Goal: Task Accomplishment & Management: Use online tool/utility

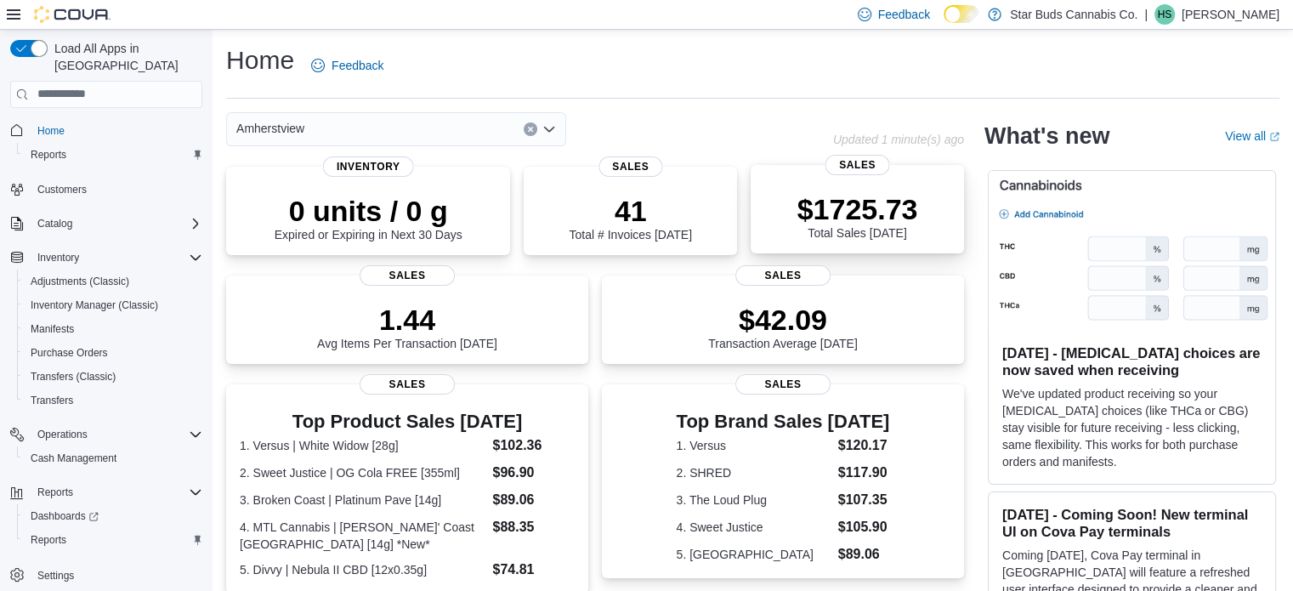
click at [880, 224] on p "$1725.73" at bounding box center [857, 209] width 121 height 34
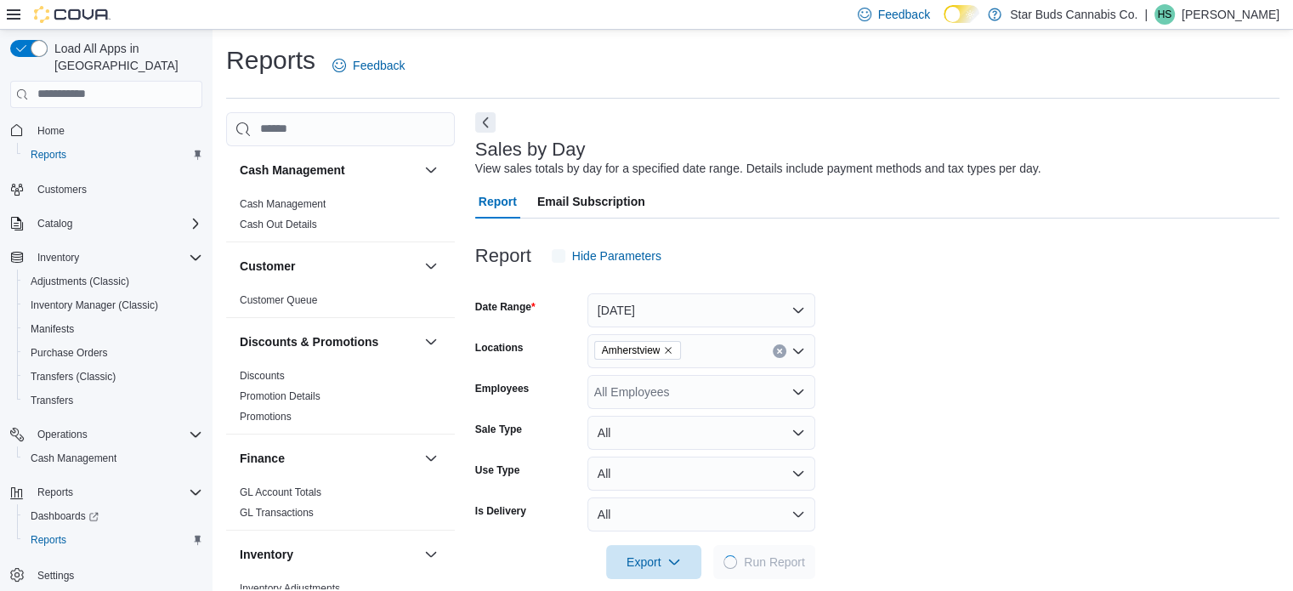
scroll to position [21, 0]
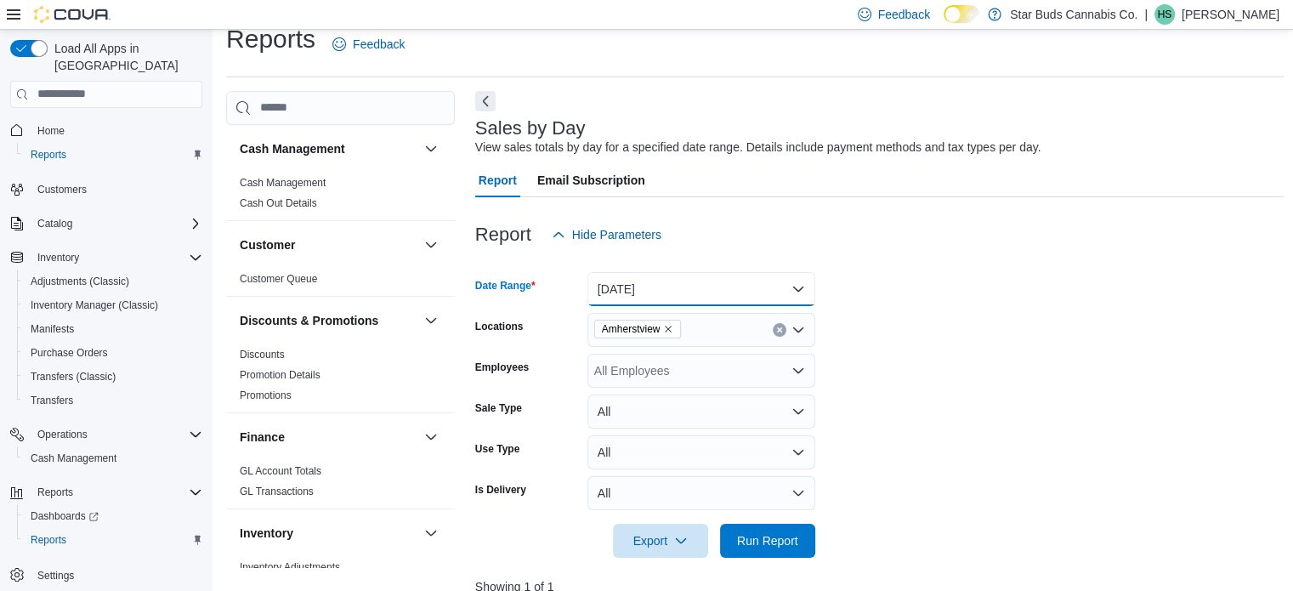
click at [691, 274] on button "[DATE]" at bounding box center [701, 289] width 228 height 34
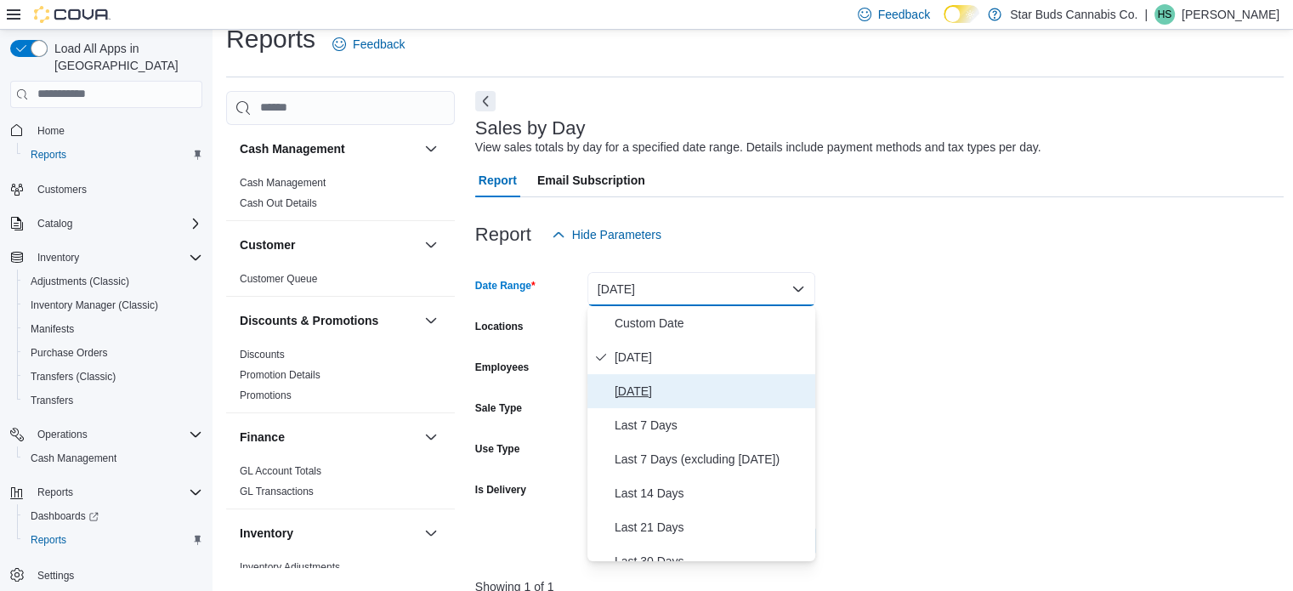
click at [643, 394] on span "[DATE]" at bounding box center [712, 391] width 194 height 20
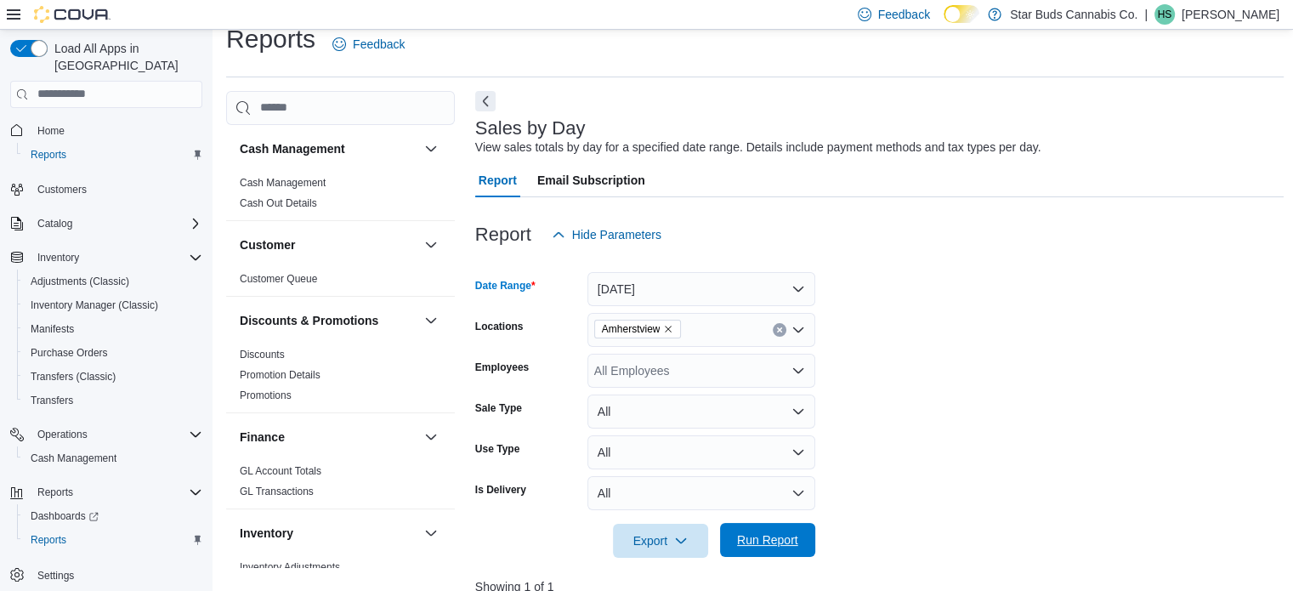
click at [799, 533] on span "Run Report" at bounding box center [767, 540] width 75 height 34
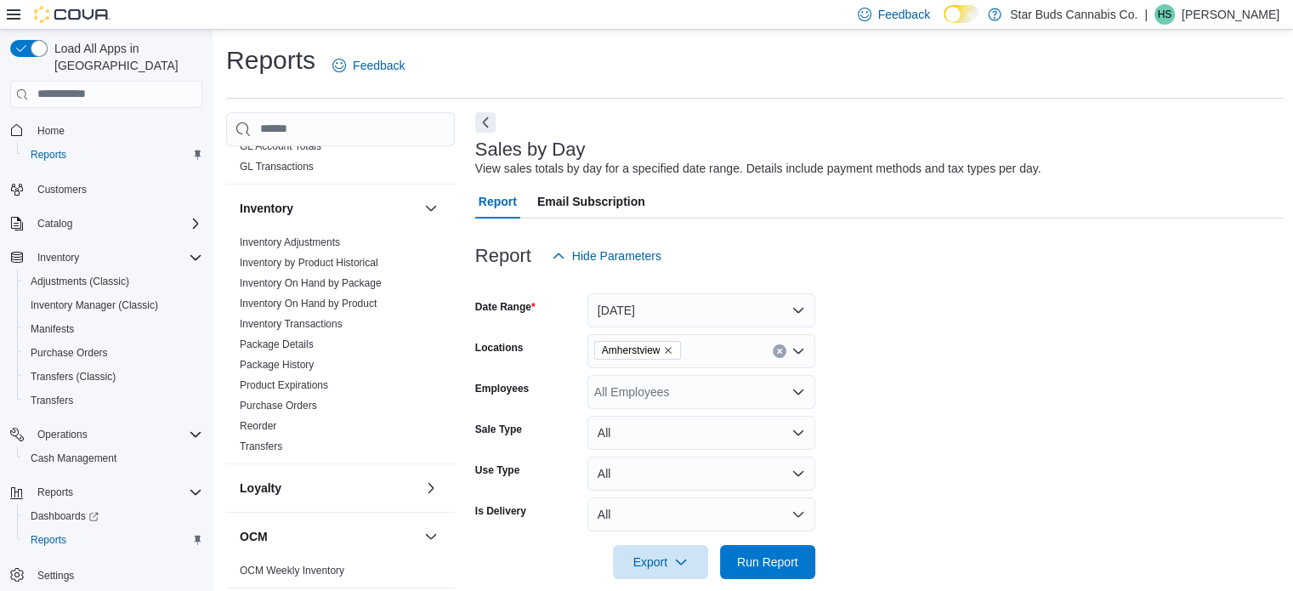
scroll to position [347, 0]
click at [693, 309] on button "[DATE]" at bounding box center [701, 310] width 228 height 34
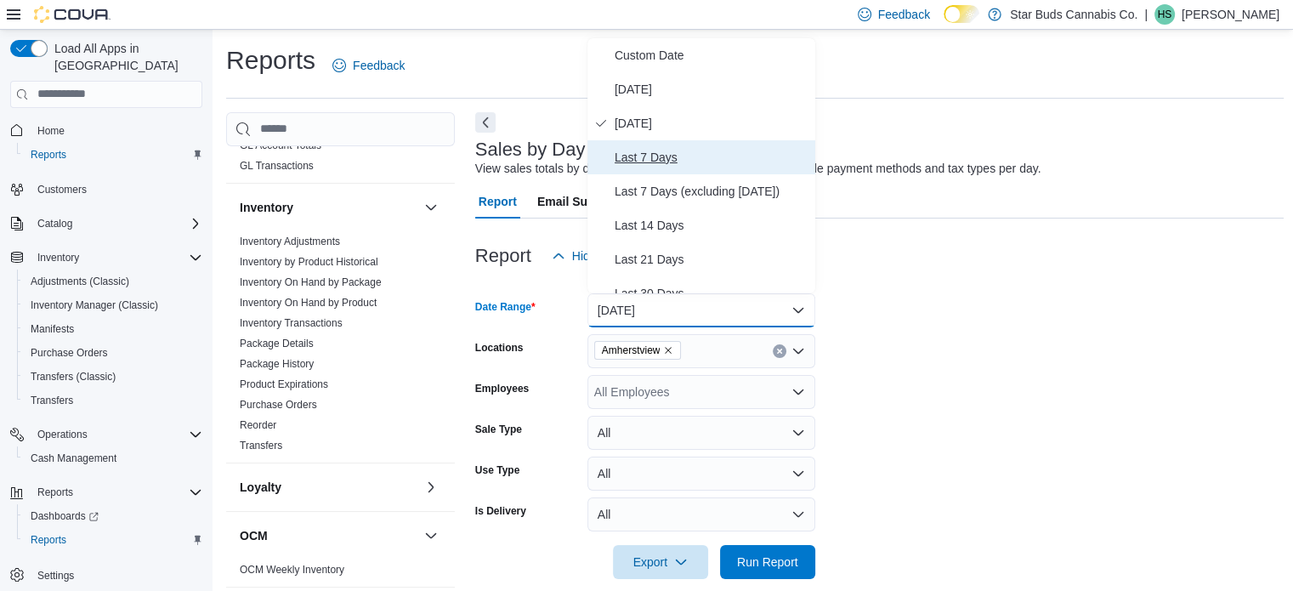
click at [691, 147] on span "Last 7 Days" at bounding box center [712, 157] width 194 height 20
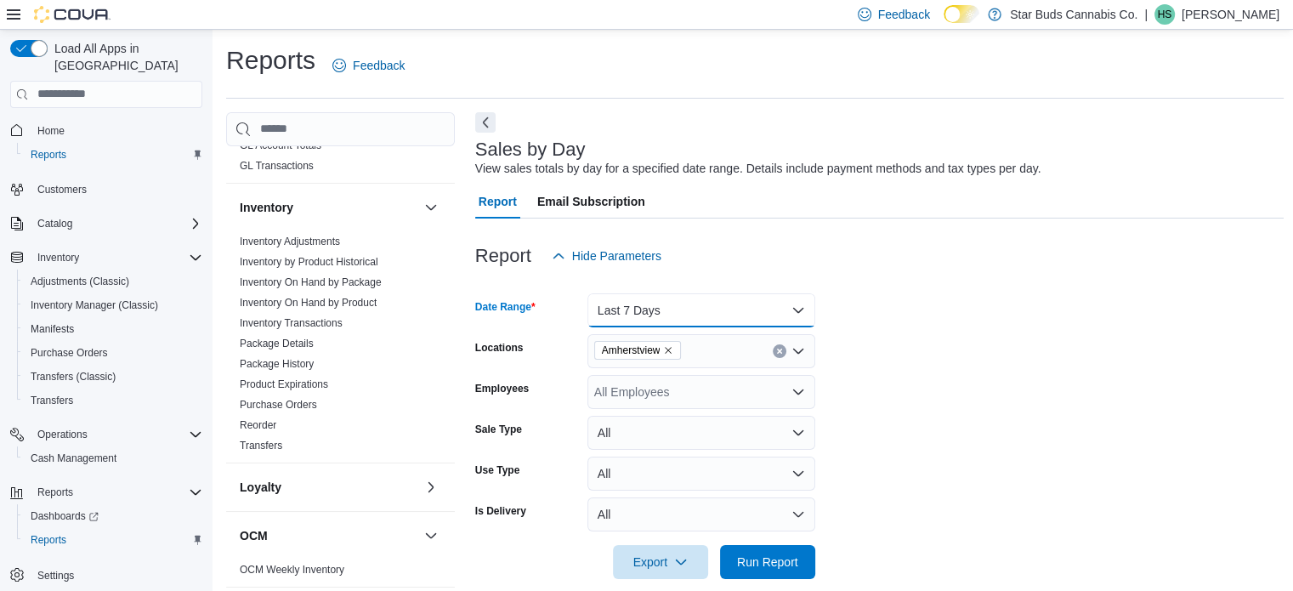
click at [666, 307] on button "Last 7 Days" at bounding box center [701, 310] width 228 height 34
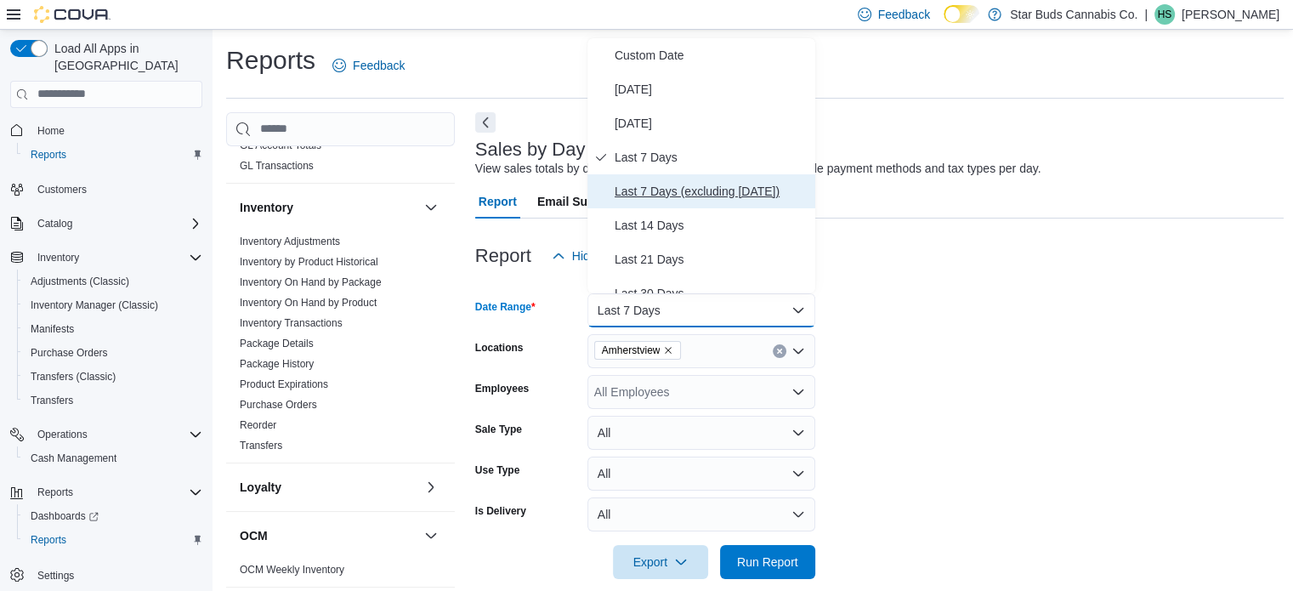
click at [660, 187] on span "Last 7 Days (excluding [DATE])" at bounding box center [712, 191] width 194 height 20
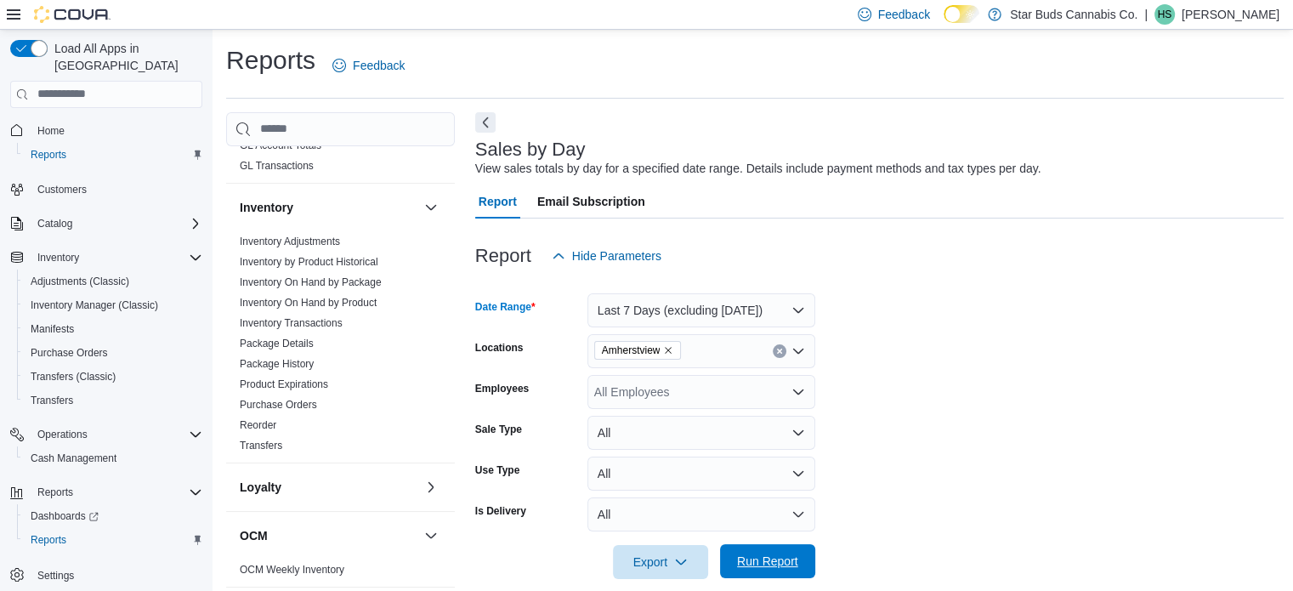
click at [767, 555] on span "Run Report" at bounding box center [767, 561] width 61 height 17
click at [257, 419] on link "Reorder" at bounding box center [258, 425] width 37 height 12
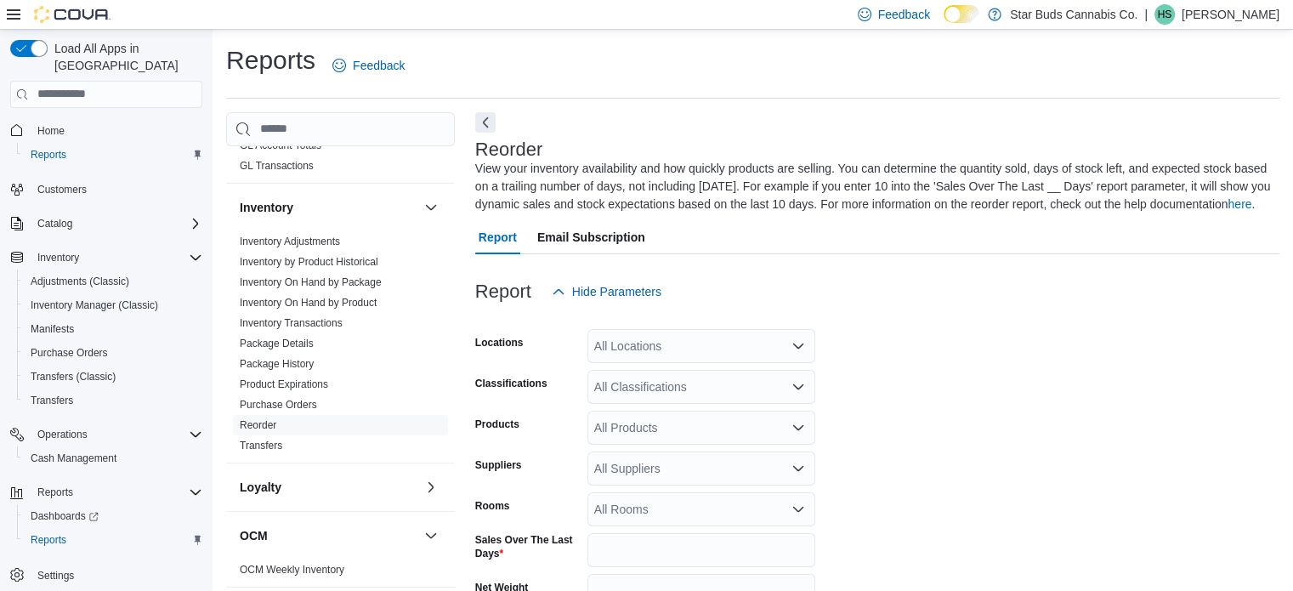
scroll to position [75, 0]
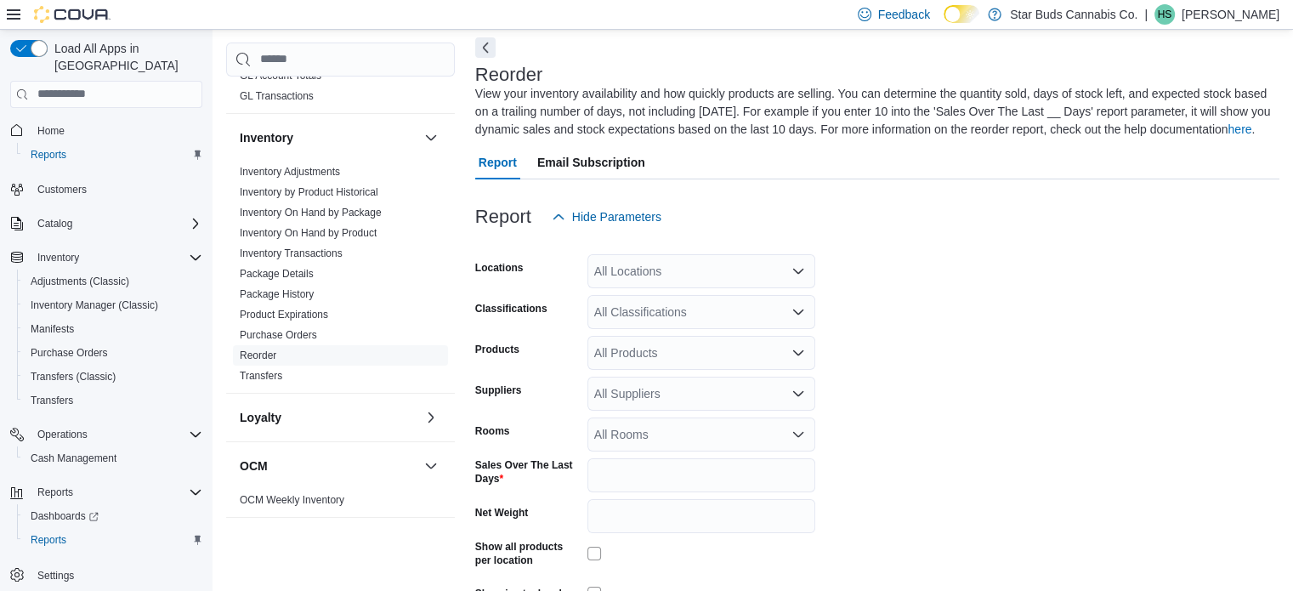
click at [649, 268] on div "All Locations" at bounding box center [701, 271] width 228 height 34
type input "***"
click at [656, 298] on span "Amherstview" at bounding box center [666, 300] width 68 height 17
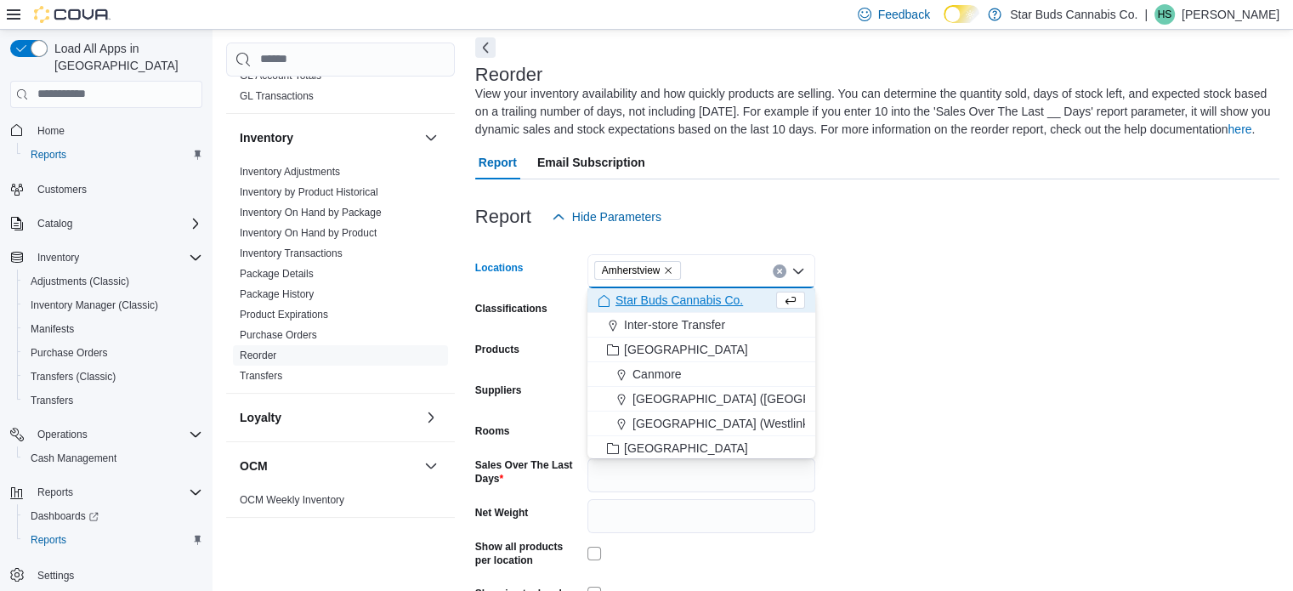
click at [869, 314] on form "Locations [GEOGRAPHIC_DATA] Combo box. Selected. [GEOGRAPHIC_DATA]. Press Backs…" at bounding box center [877, 444] width 804 height 420
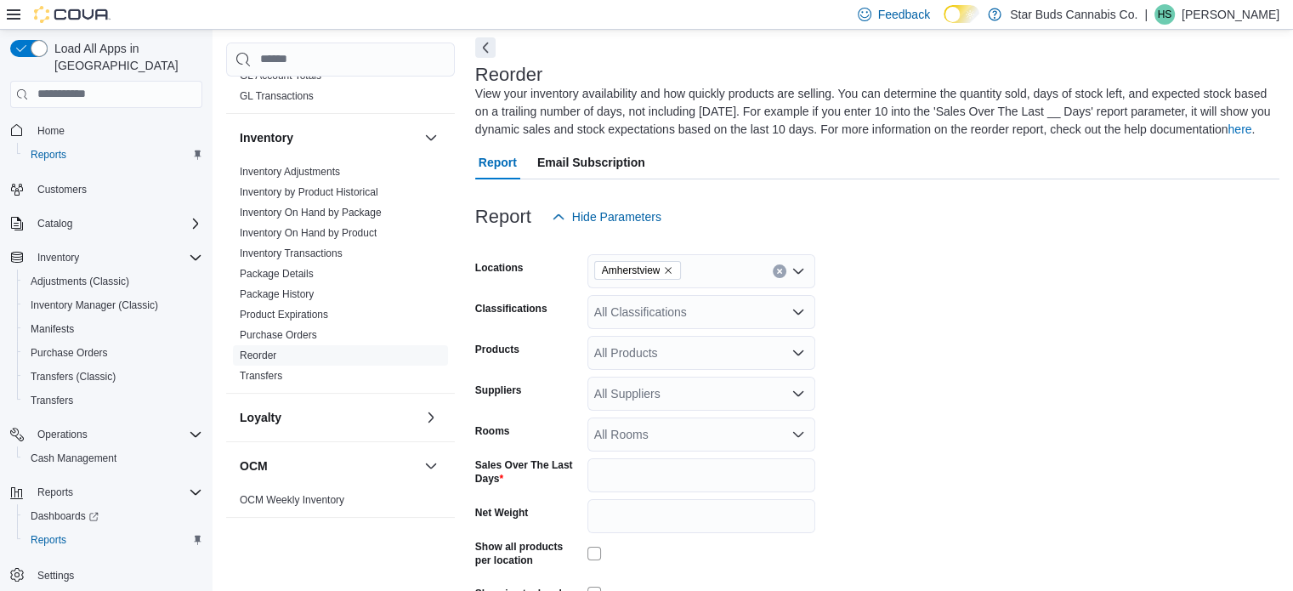
click at [687, 309] on div "All Classifications" at bounding box center [701, 312] width 228 height 34
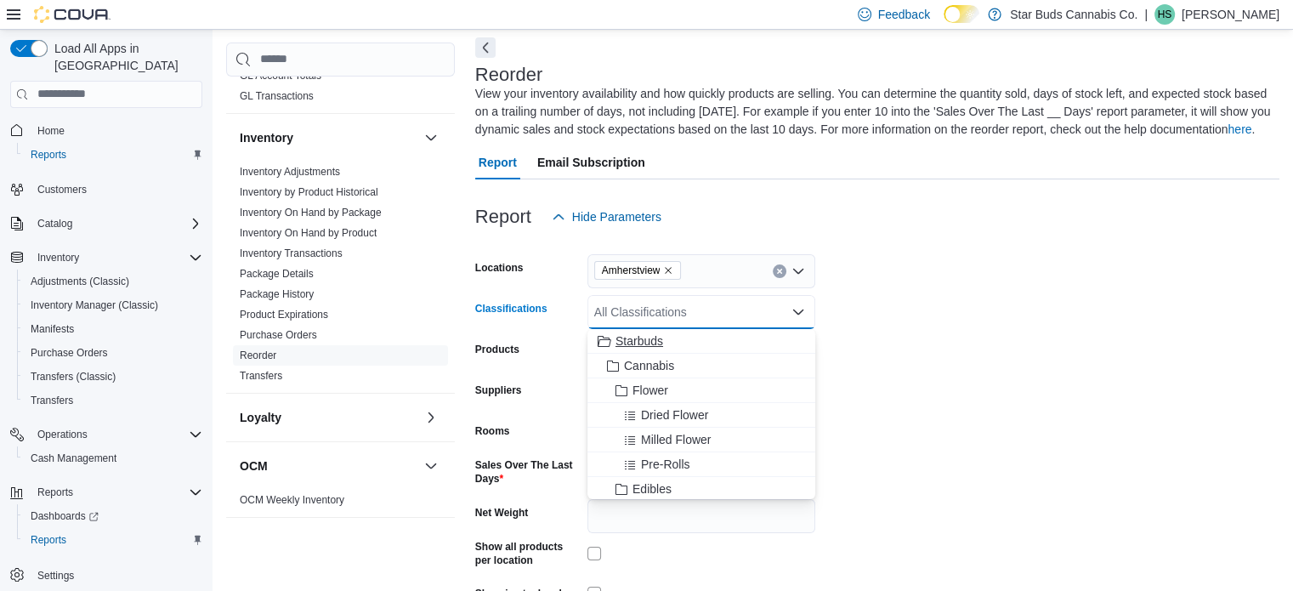
click at [632, 337] on span "Starbuds" at bounding box center [639, 340] width 48 height 17
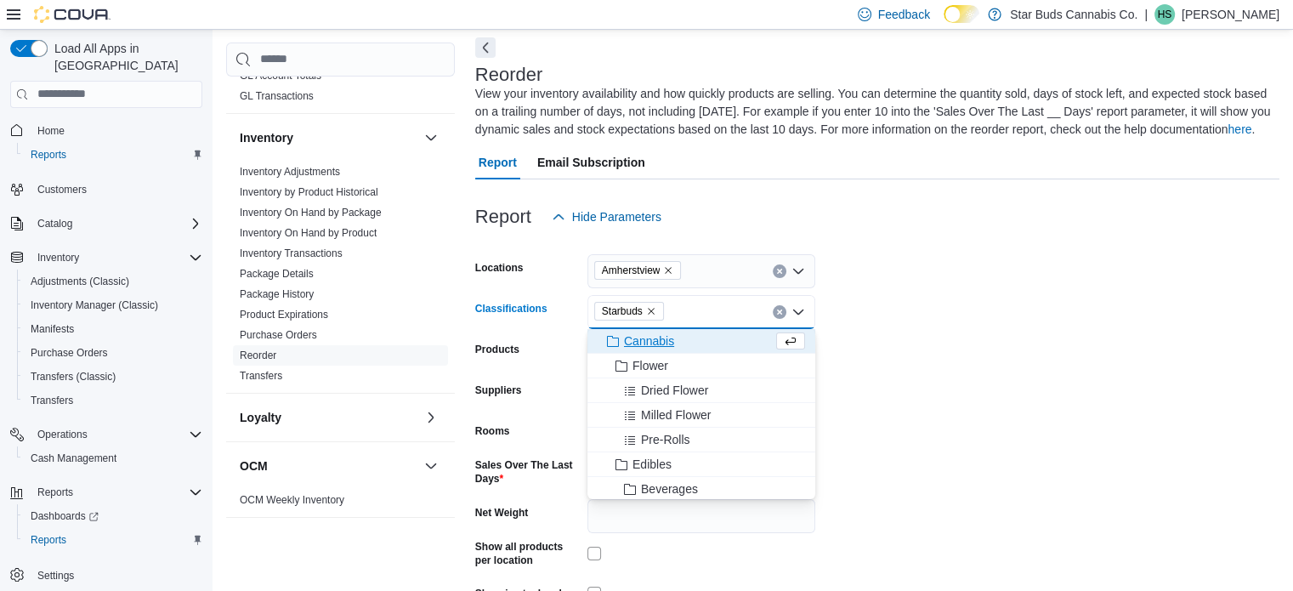
click at [881, 332] on form "Locations [GEOGRAPHIC_DATA] Classifications Starbuds Combo box. Selected. [GEOG…" at bounding box center [877, 444] width 804 height 420
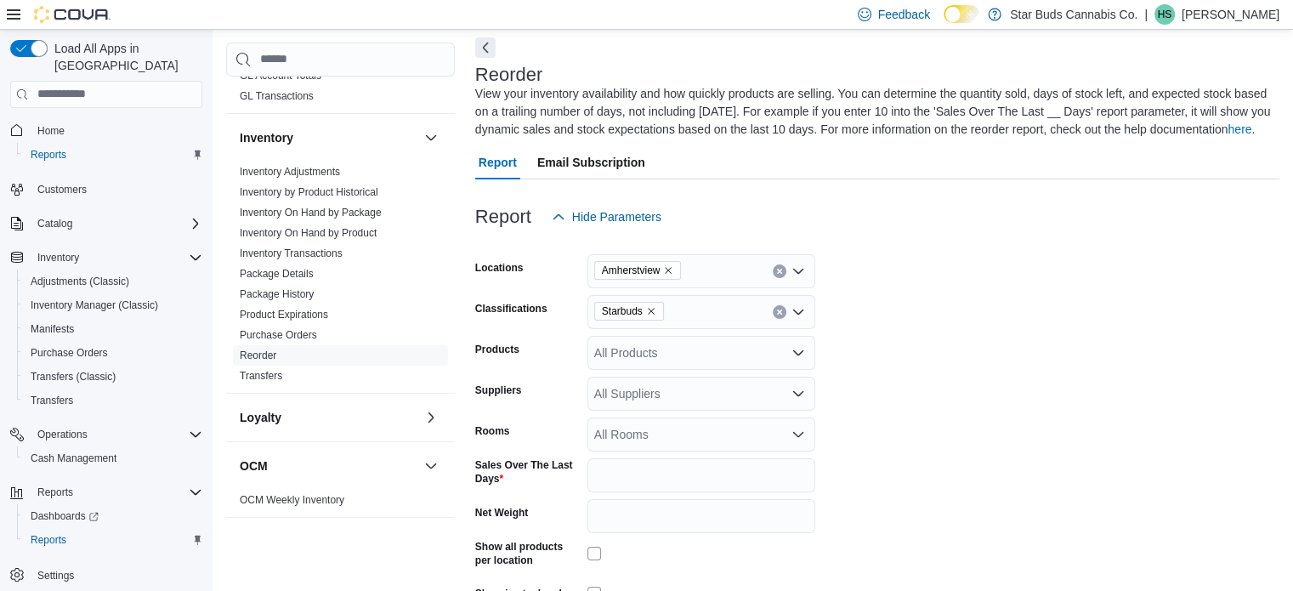
scroll to position [171, 0]
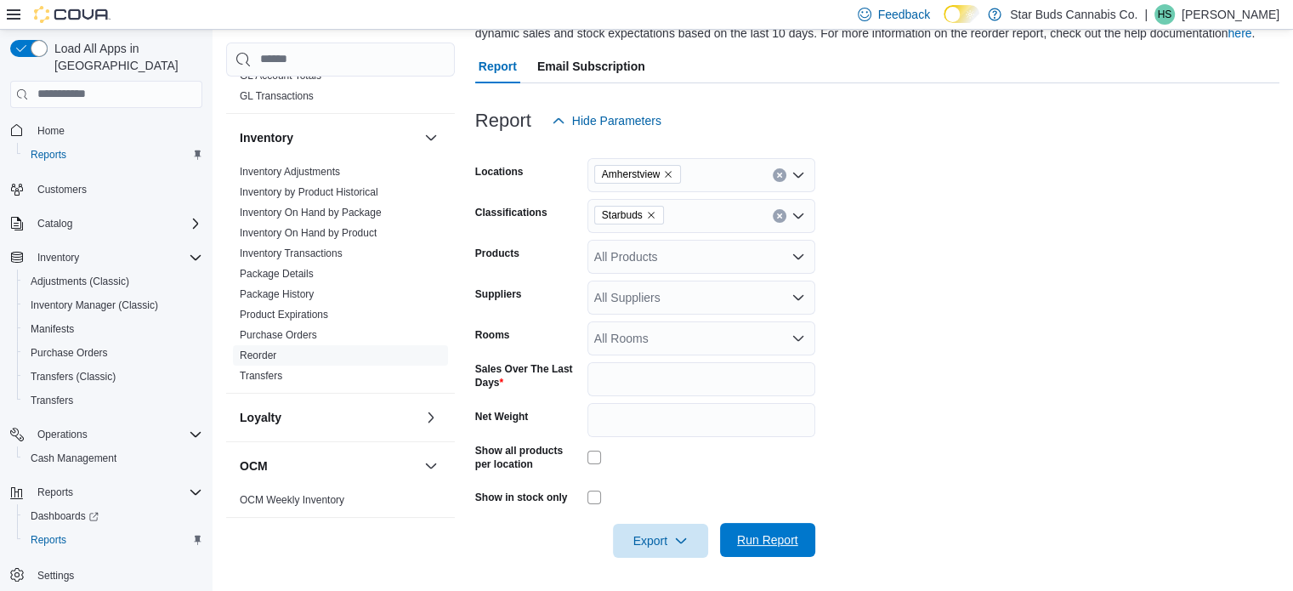
click at [792, 530] on span "Run Report" at bounding box center [767, 540] width 75 height 34
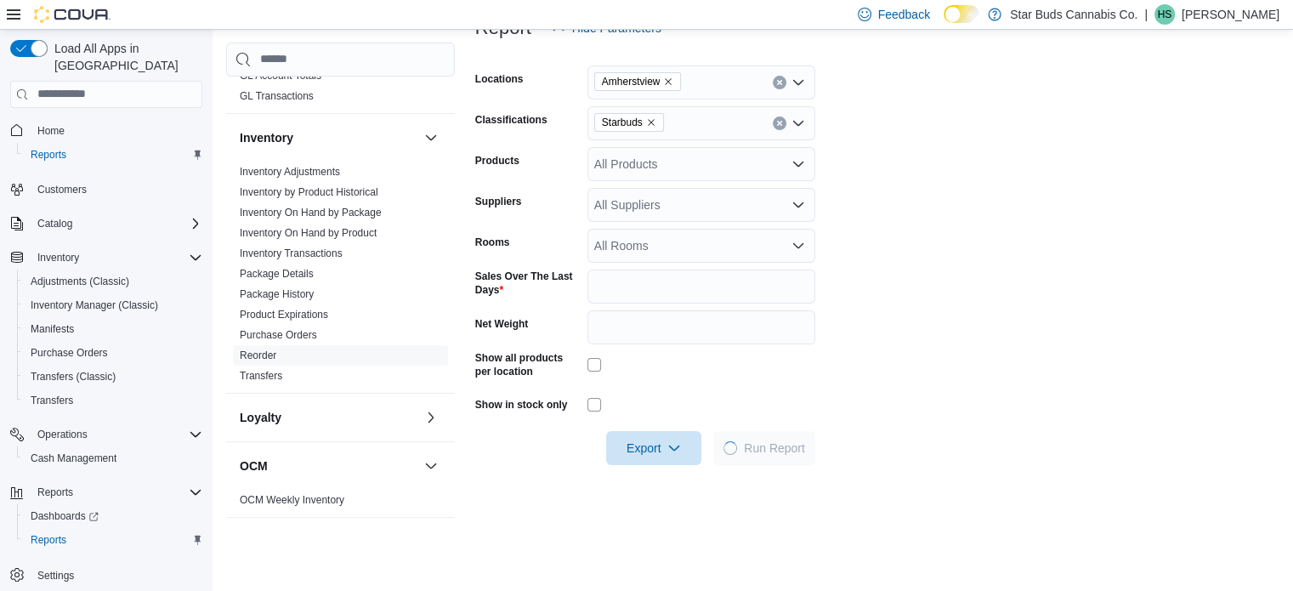
scroll to position [388, 0]
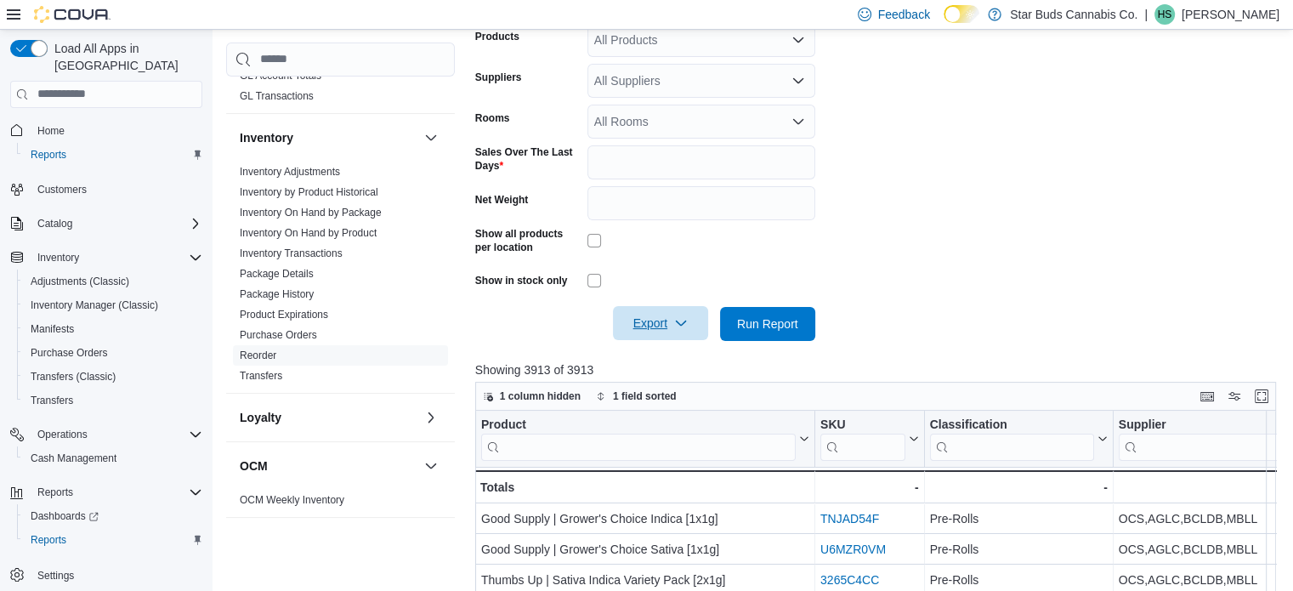
click at [666, 321] on span "Export" at bounding box center [660, 323] width 75 height 34
click at [678, 349] on button "Export to Excel" at bounding box center [663, 358] width 97 height 34
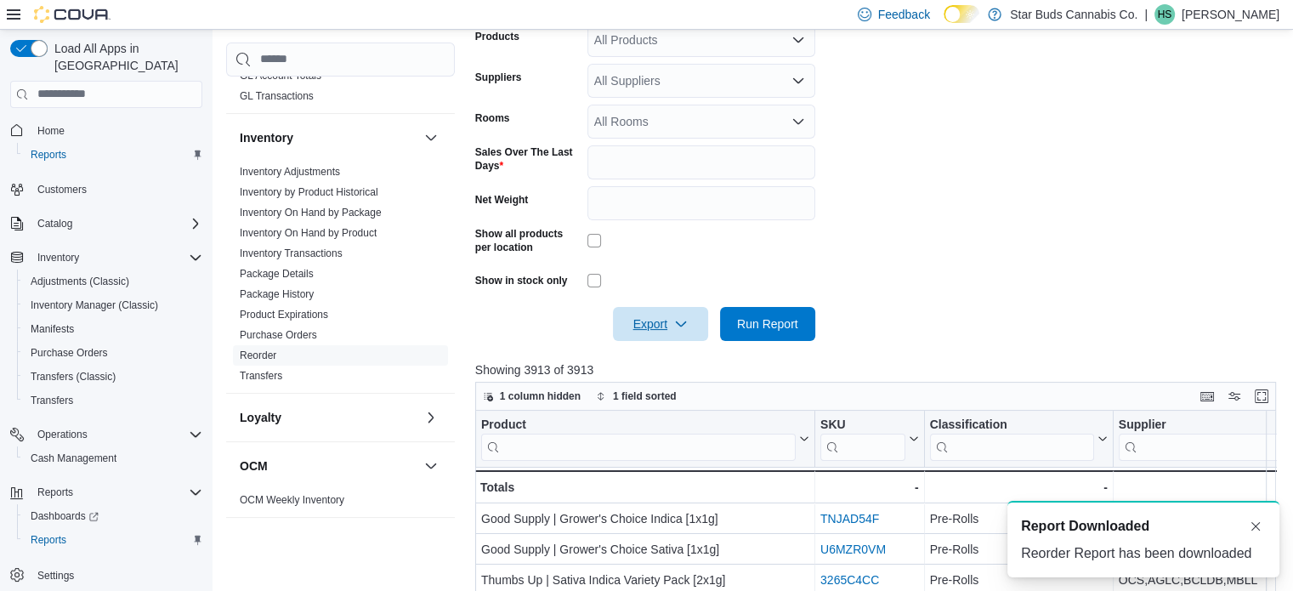
scroll to position [0, 0]
